Goal: Transaction & Acquisition: Obtain resource

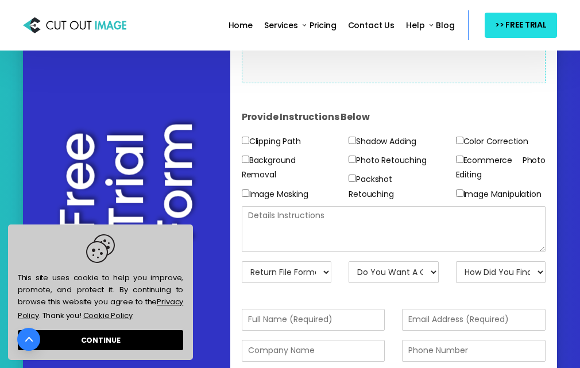
scroll to position [230, 0]
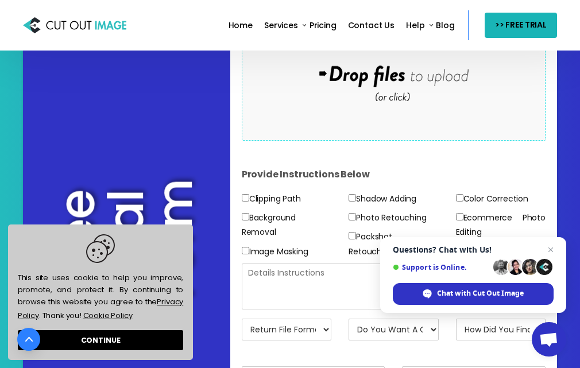
click at [504, 18] on span ">> FREE TRIAL" at bounding box center [521, 25] width 52 height 14
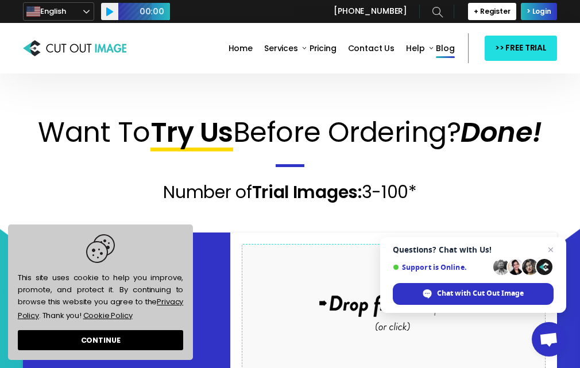
click at [456, 61] on li "Blog" at bounding box center [445, 48] width 30 height 28
click at [508, 45] on span ">> FREE TRIAL" at bounding box center [521, 48] width 52 height 14
